Goal: Task Accomplishment & Management: Complete application form

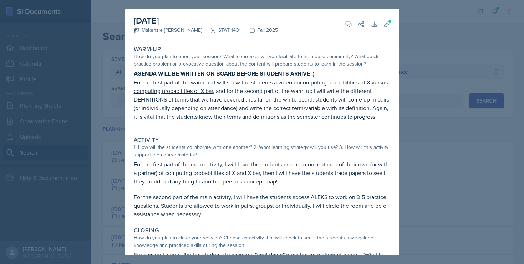
select select "all"
select select "834e4a61-10d2-4b52-98e1-66666996b5f0"
select select "1"
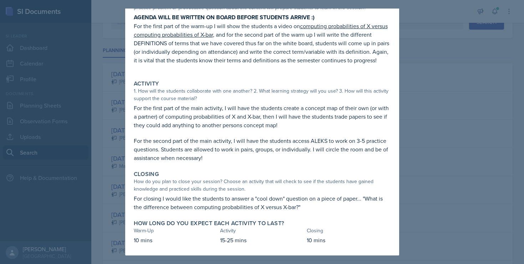
click at [403, 107] on div at bounding box center [262, 132] width 524 height 264
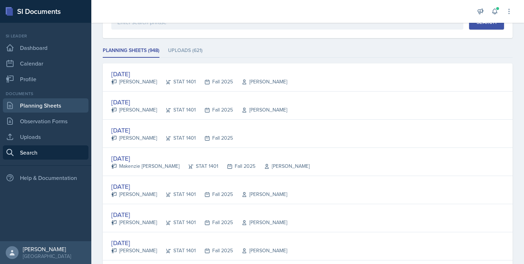
click at [53, 108] on link "Planning Sheets" at bounding box center [46, 105] width 86 height 14
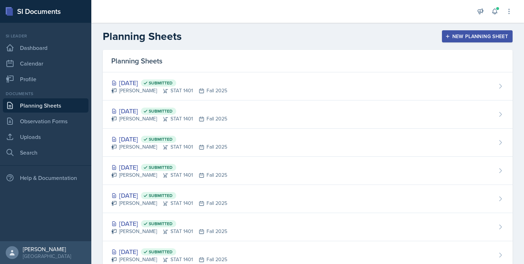
click at [455, 41] on button "New Planning Sheet" at bounding box center [477, 36] width 71 height 12
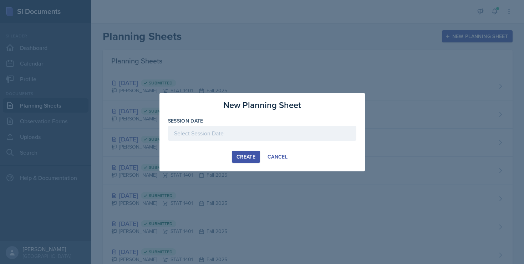
click at [208, 137] on div at bounding box center [262, 133] width 188 height 15
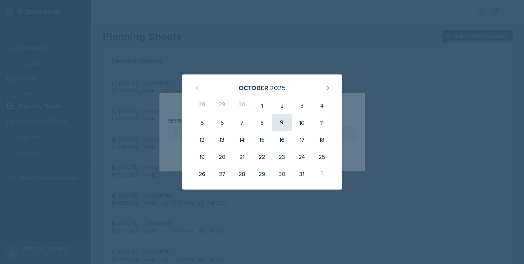
click at [284, 125] on div "9" at bounding box center [282, 122] width 20 height 17
type input "[DATE]"
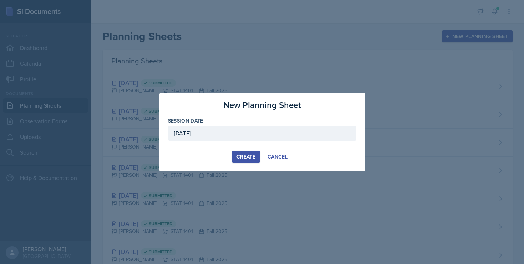
click at [244, 155] on div "Create" at bounding box center [245, 157] width 19 height 6
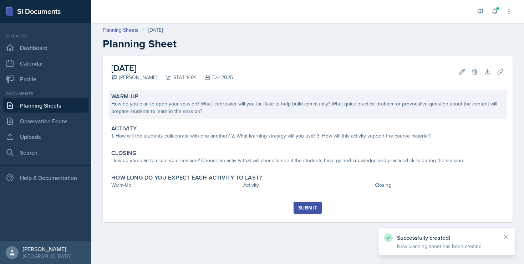
click at [192, 114] on div "How do you plan to open your session? What icebreaker will you facilitate to he…" at bounding box center [307, 107] width 392 height 15
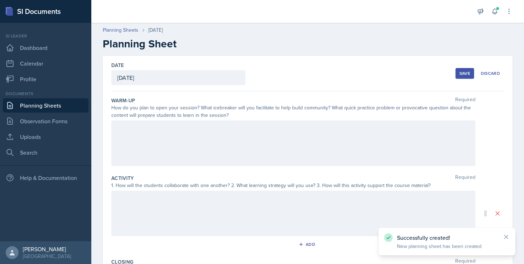
click at [173, 132] on div at bounding box center [293, 143] width 364 height 46
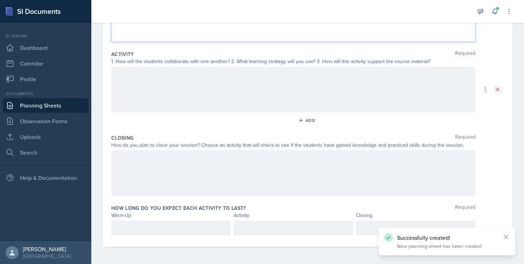
click at [149, 230] on p at bounding box center [170, 228] width 107 height 9
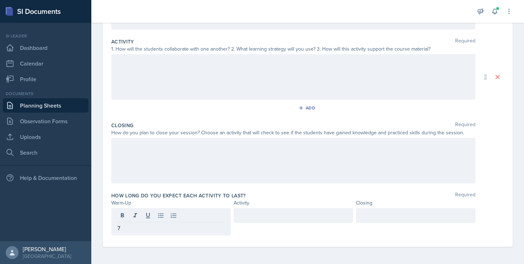
click at [378, 210] on div at bounding box center [415, 215] width 119 height 15
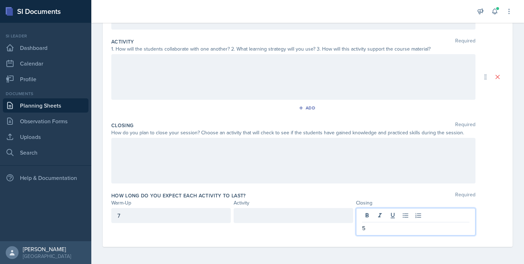
click at [251, 215] on div at bounding box center [292, 215] width 119 height 15
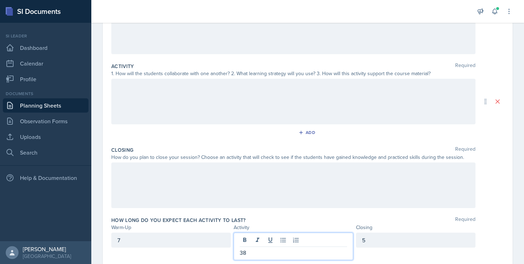
scroll to position [54, 0]
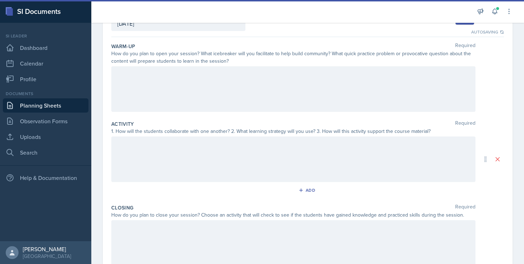
click at [143, 91] on div at bounding box center [293, 89] width 364 height 46
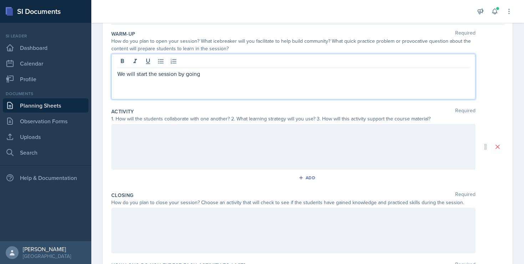
click at [158, 83] on div "We will start the session by going" at bounding box center [293, 77] width 364 height 46
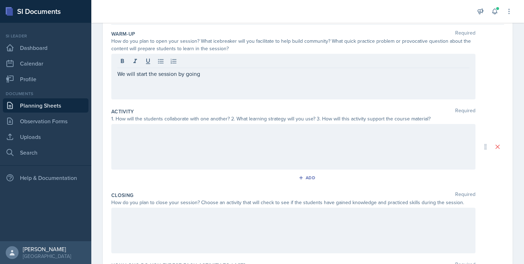
click at [158, 83] on div "We will start the session by going" at bounding box center [293, 77] width 364 height 46
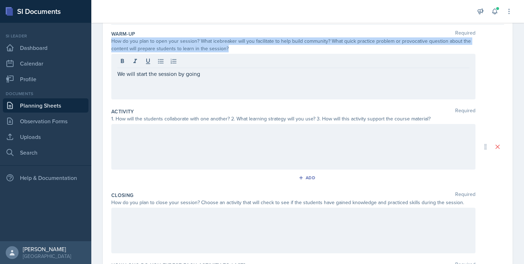
click at [158, 83] on div "We will start the session by going" at bounding box center [293, 77] width 364 height 46
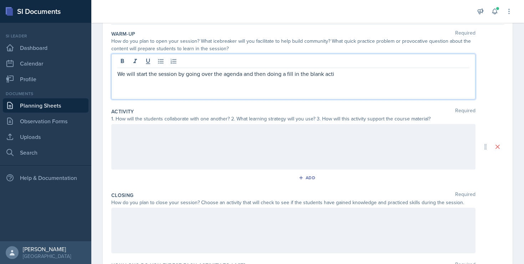
click at [268, 76] on p "We will start the session by going over the agenda and then doing a fill in the…" at bounding box center [293, 74] width 352 height 9
click at [275, 75] on p "We will start the session by going over the agenda and then doing a fill in the…" at bounding box center [293, 74] width 352 height 9
click at [411, 74] on p "We will start the session by going over the agenda, and then we will do a fill-…" at bounding box center [293, 74] width 352 height 9
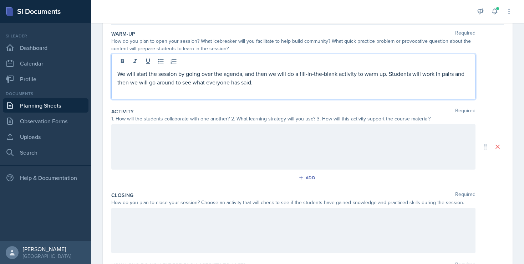
click at [304, 132] on div at bounding box center [293, 147] width 364 height 46
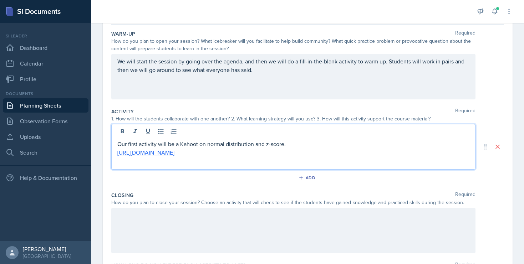
click at [297, 145] on p "Our first activity will be a Kahoot on normal distribution and z-score." at bounding box center [293, 144] width 352 height 9
click at [392, 145] on p "Our first activity will be a Kahoot on normal distribution and z-score. Student…" at bounding box center [293, 144] width 352 height 9
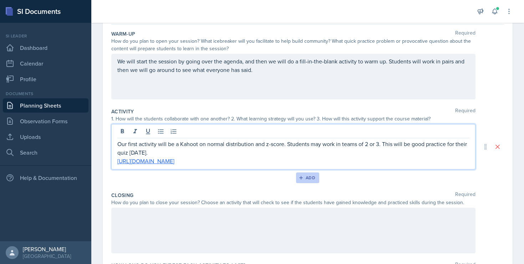
click at [303, 180] on div "Add" at bounding box center [307, 178] width 15 height 6
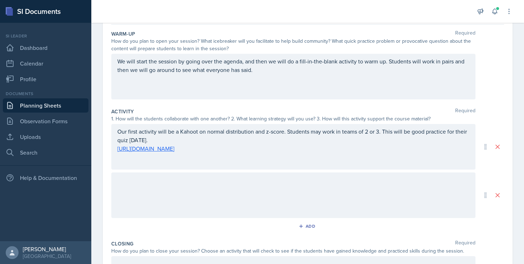
click at [213, 186] on div at bounding box center [293, 196] width 364 height 46
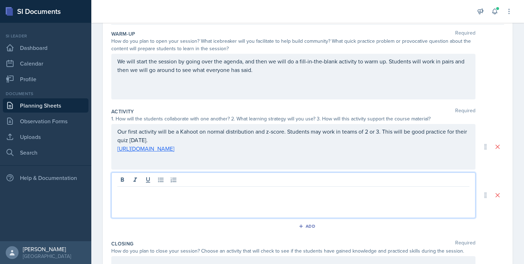
scroll to position [79, 0]
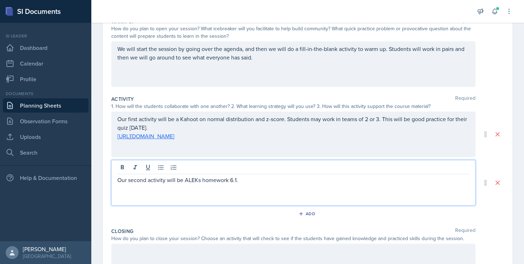
click at [200, 183] on p "Our second activity will be ALEKs homework 6.1." at bounding box center [293, 180] width 352 height 9
click at [255, 173] on div at bounding box center [293, 169] width 352 height 12
click at [256, 186] on div "Our second activity will be ALEKS homework 6.1." at bounding box center [293, 183] width 364 height 46
click at [255, 179] on p "Our second activity will be ALEKS homework 6.1." at bounding box center [293, 180] width 352 height 9
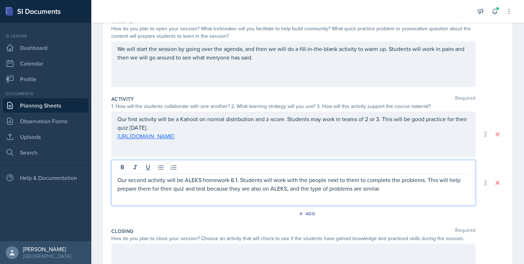
click at [315, 189] on p "Our second activity will be ALEKS homework 6.1. Students will work with the peo…" at bounding box center [293, 184] width 352 height 17
click at [399, 189] on p "Our second activity will be ALEKS homework 6.1. Students will work with the peo…" at bounding box center [293, 184] width 352 height 17
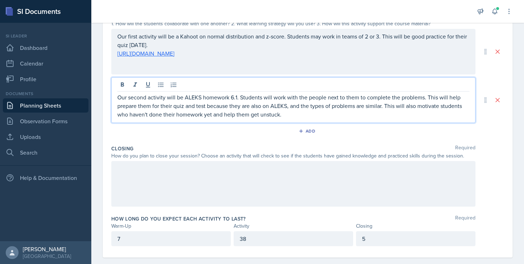
scroll to position [164, 0]
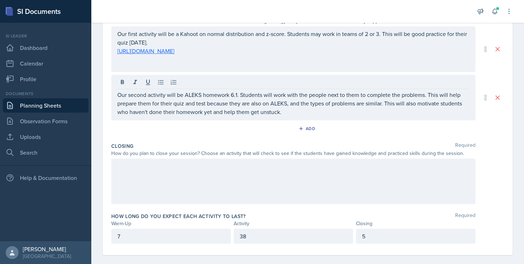
click at [319, 174] on div at bounding box center [293, 182] width 364 height 46
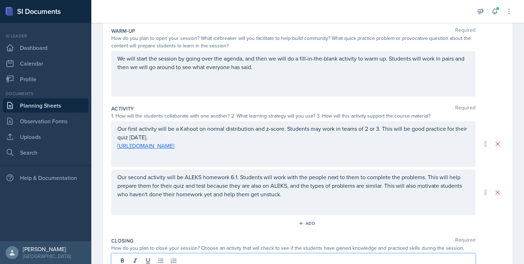
scroll to position [0, 0]
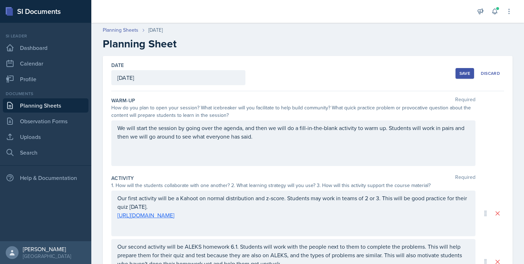
click at [462, 72] on div "Save" at bounding box center [464, 74] width 11 height 6
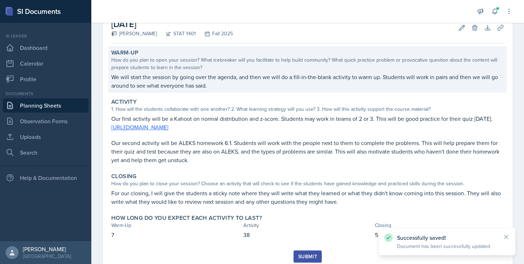
scroll to position [68, 0]
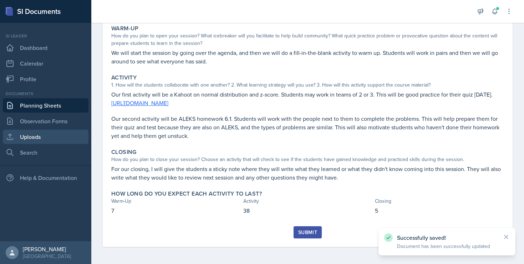
click at [53, 131] on link "Uploads" at bounding box center [46, 137] width 86 height 14
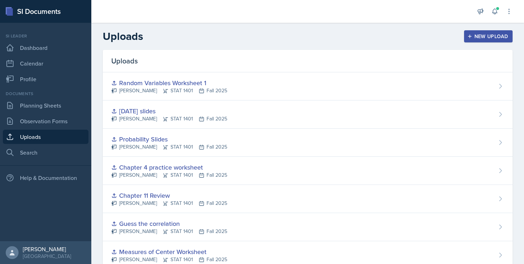
click at [472, 31] on button "New Upload" at bounding box center [488, 36] width 49 height 12
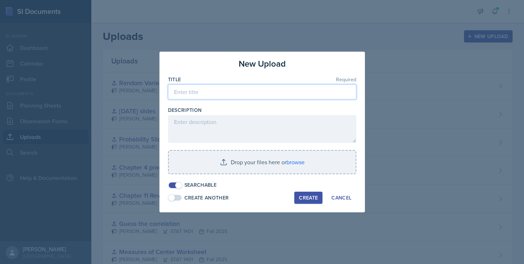
click at [202, 94] on input at bounding box center [262, 91] width 188 height 15
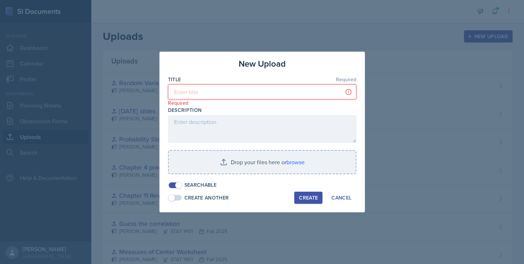
paste input "[DATE] STAT 1401"
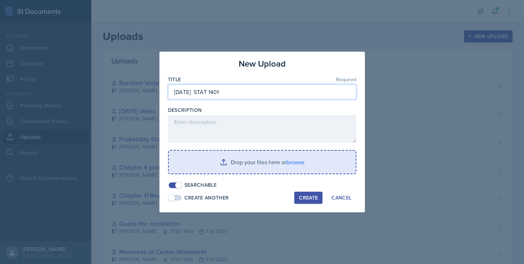
type input "[DATE] STAT 1401"
click at [294, 160] on input "file" at bounding box center [262, 162] width 187 height 23
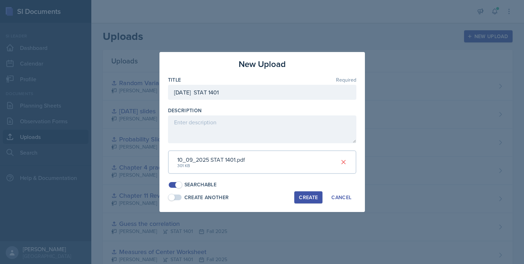
click at [308, 195] on div "Create" at bounding box center [308, 198] width 19 height 6
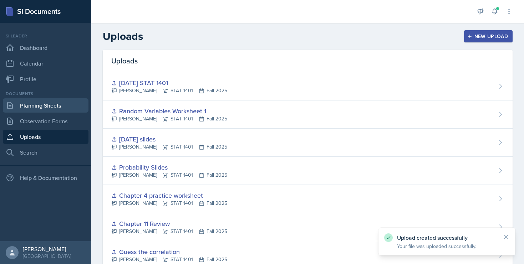
click at [62, 109] on link "Planning Sheets" at bounding box center [46, 105] width 86 height 14
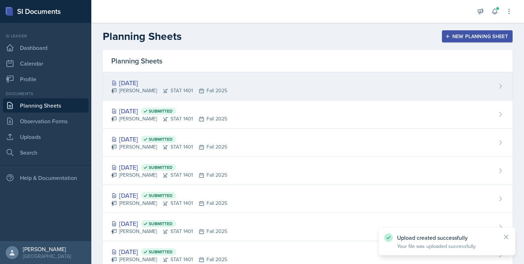
click at [149, 82] on div "[DATE]" at bounding box center [169, 83] width 116 height 10
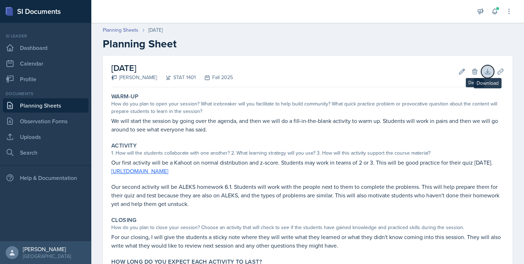
click at [486, 70] on icon at bounding box center [487, 71] width 7 height 7
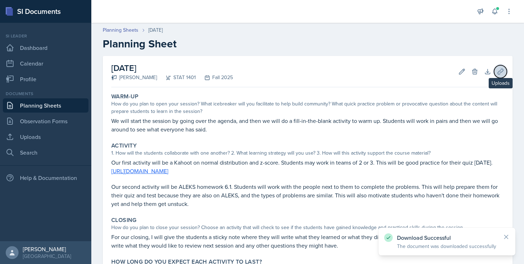
click at [498, 73] on icon at bounding box center [499, 71] width 5 height 5
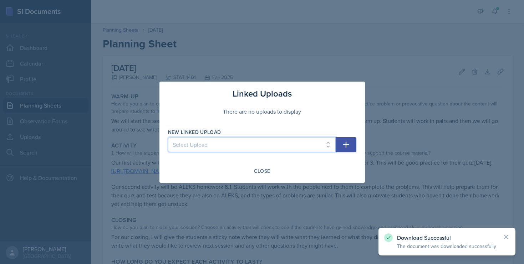
click at [281, 141] on select "Select Upload Chapter 11 Review [DATE] slides Ch 1 Practice Worksheet Ch 2 Prac…" at bounding box center [252, 144] width 168 height 15
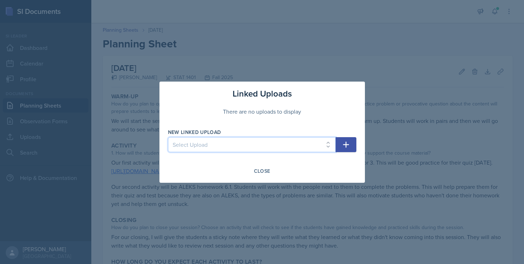
select select "0175fa87-ea5a-499e-8668-968d04057702"
click at [168, 137] on select "Select Upload Chapter 11 Review [DATE] slides Ch 1 Practice Worksheet Ch 2 Prac…" at bounding box center [252, 144] width 168 height 15
click at [344, 144] on icon "button" at bounding box center [346, 144] width 6 height 6
select select
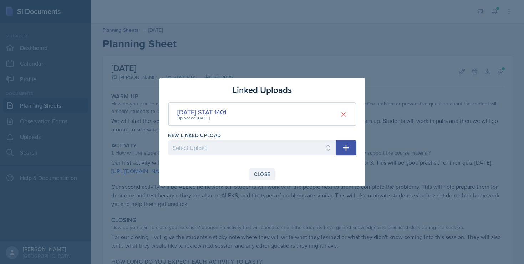
click at [267, 172] on div "Close" at bounding box center [262, 174] width 16 height 6
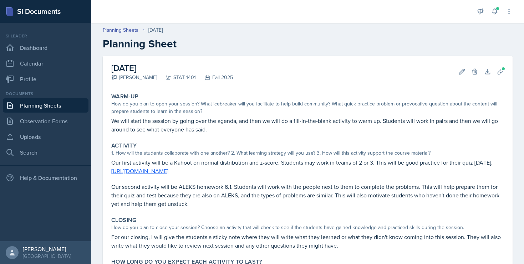
scroll to position [68, 0]
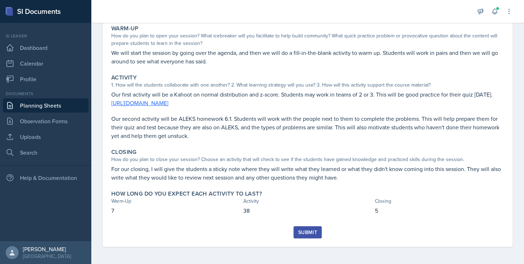
click at [300, 235] on div "Submit" at bounding box center [307, 233] width 19 height 6
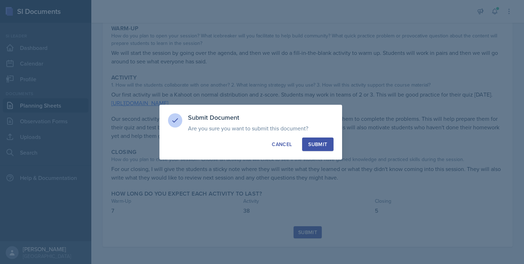
click at [327, 147] on button "Submit" at bounding box center [317, 145] width 31 height 14
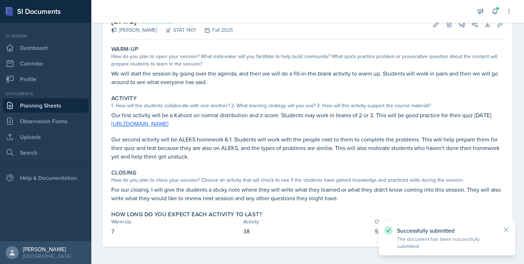
scroll to position [0, 0]
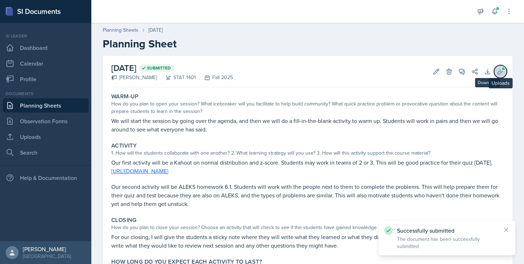
click at [499, 74] on icon at bounding box center [499, 71] width 5 height 5
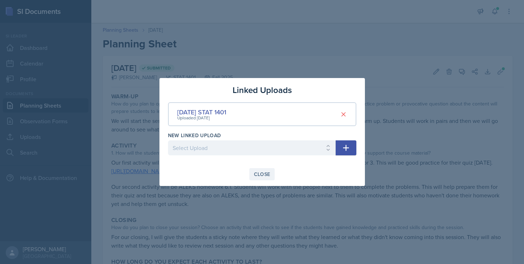
click at [272, 172] on button "Close" at bounding box center [262, 174] width 26 height 12
